Goal: Information Seeking & Learning: Learn about a topic

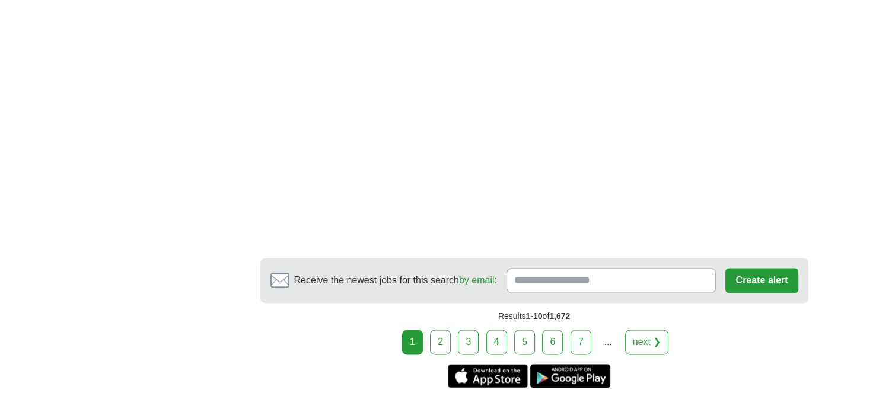
scroll to position [1644, 0]
click at [442, 337] on link "2" at bounding box center [440, 341] width 21 height 25
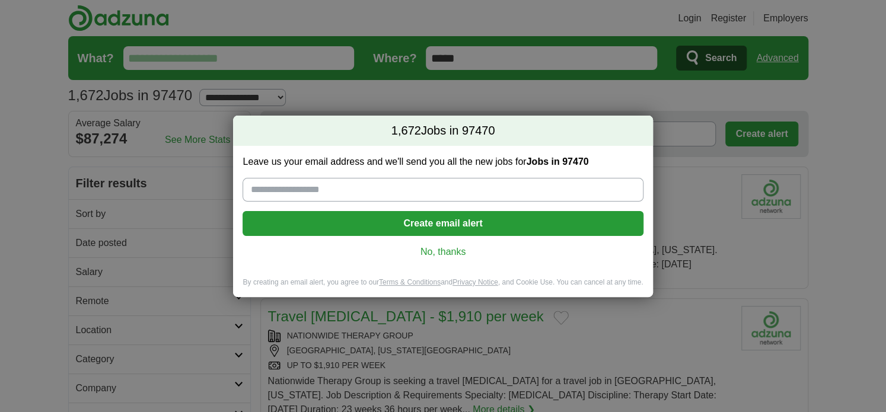
click at [440, 251] on link "No, thanks" at bounding box center [442, 252] width 381 height 13
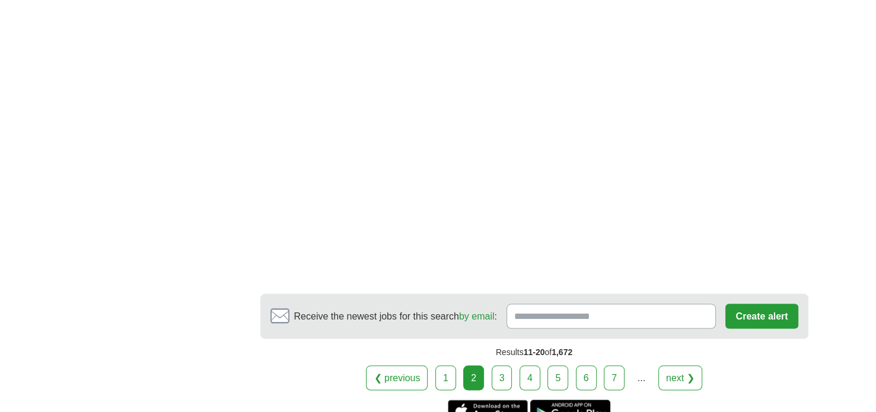
scroll to position [2039, 0]
click at [501, 364] on link "3" at bounding box center [502, 376] width 21 height 25
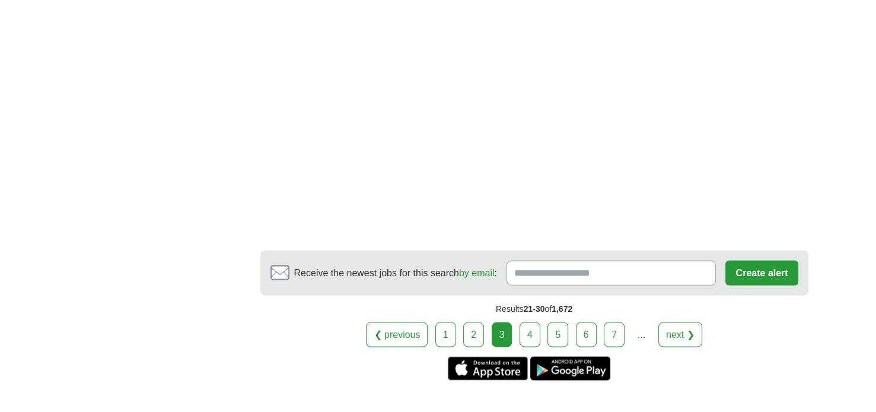
scroll to position [2059, 0]
click at [531, 332] on link "4" at bounding box center [530, 333] width 21 height 25
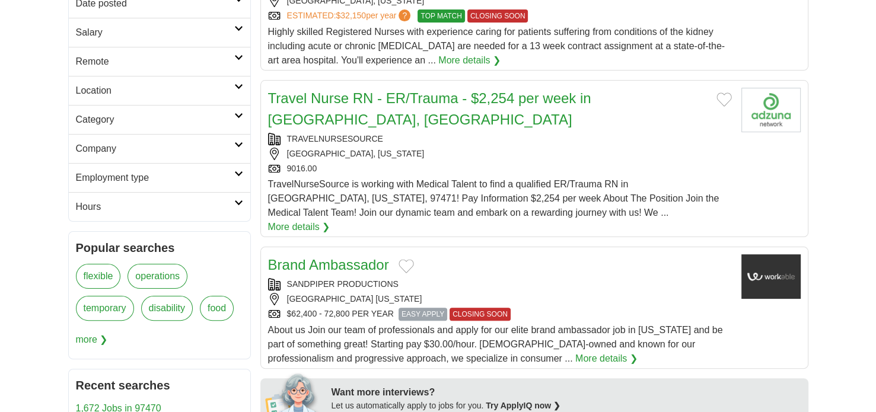
scroll to position [242, 0]
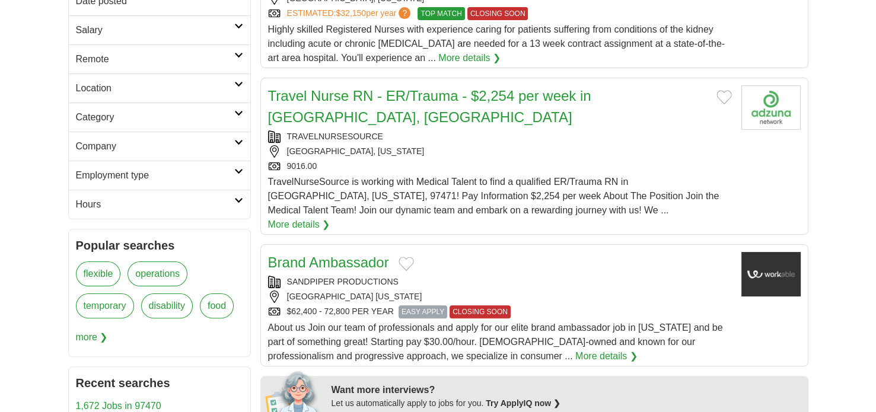
click at [575, 349] on link "More details ❯" at bounding box center [606, 356] width 62 height 14
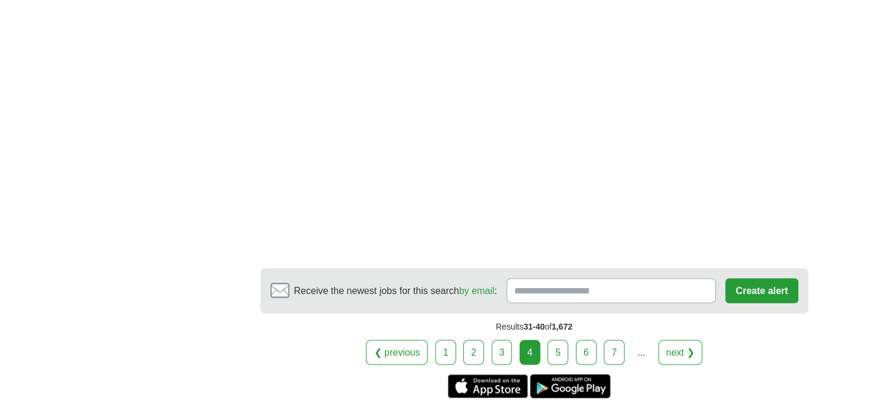
scroll to position [2211, 0]
click at [560, 340] on link "5" at bounding box center [557, 352] width 21 height 25
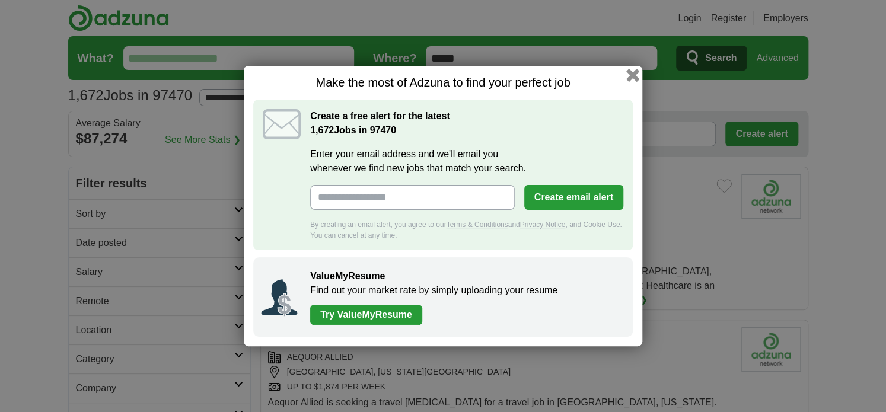
click at [634, 70] on button "button" at bounding box center [632, 75] width 13 height 13
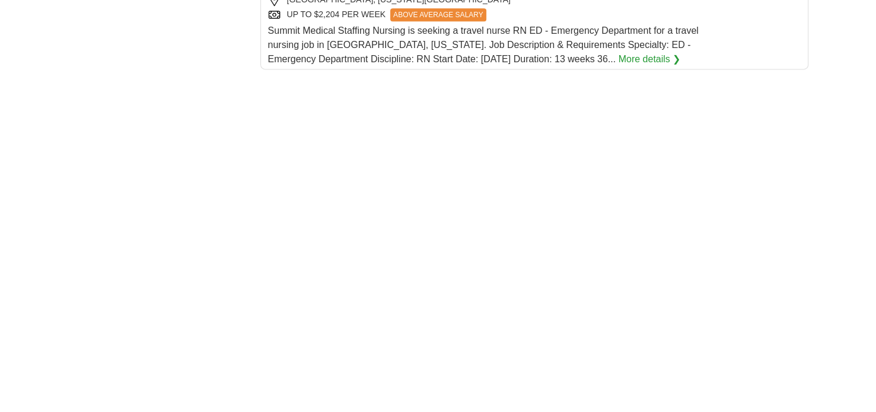
scroll to position [1598, 0]
